Goal: Task Accomplishment & Management: Manage account settings

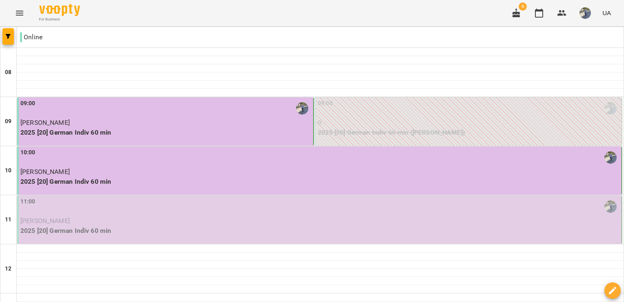
click at [86, 237] on div "11:00 [PERSON_NAME] 2025 [20] German Indiv 60 min" at bounding box center [319, 219] width 605 height 48
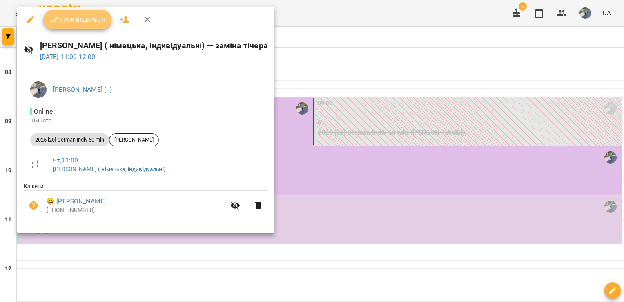
click at [93, 16] on span "Урок відбувся" at bounding box center [78, 20] width 56 height 10
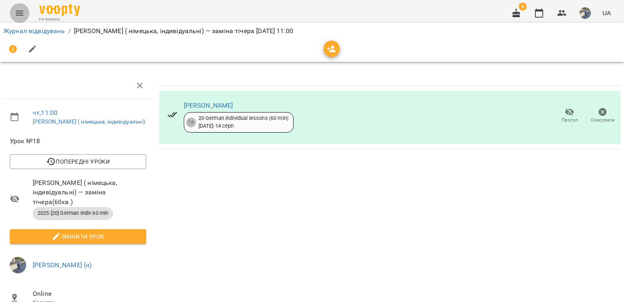
click at [23, 9] on icon "Menu" at bounding box center [20, 13] width 10 height 10
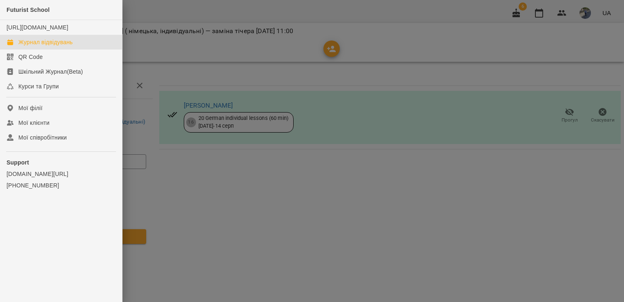
click at [52, 49] on link "Журнал відвідувань" at bounding box center [61, 42] width 122 height 15
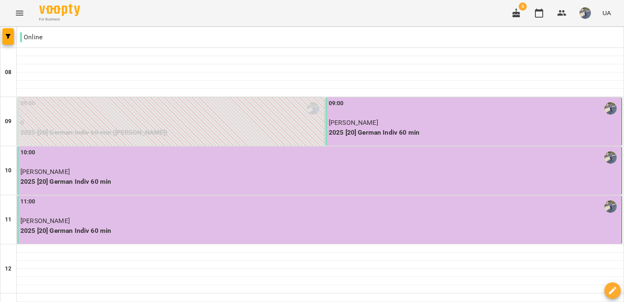
scroll to position [197, 0]
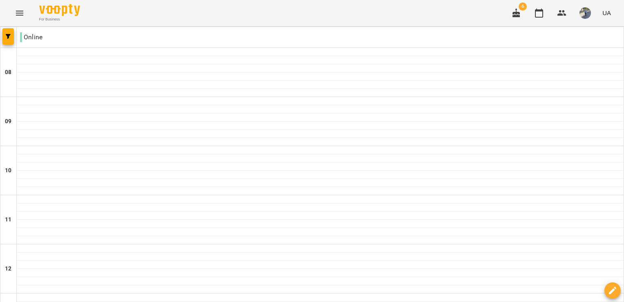
scroll to position [450, 0]
